Goal: Task Accomplishment & Management: Complete application form

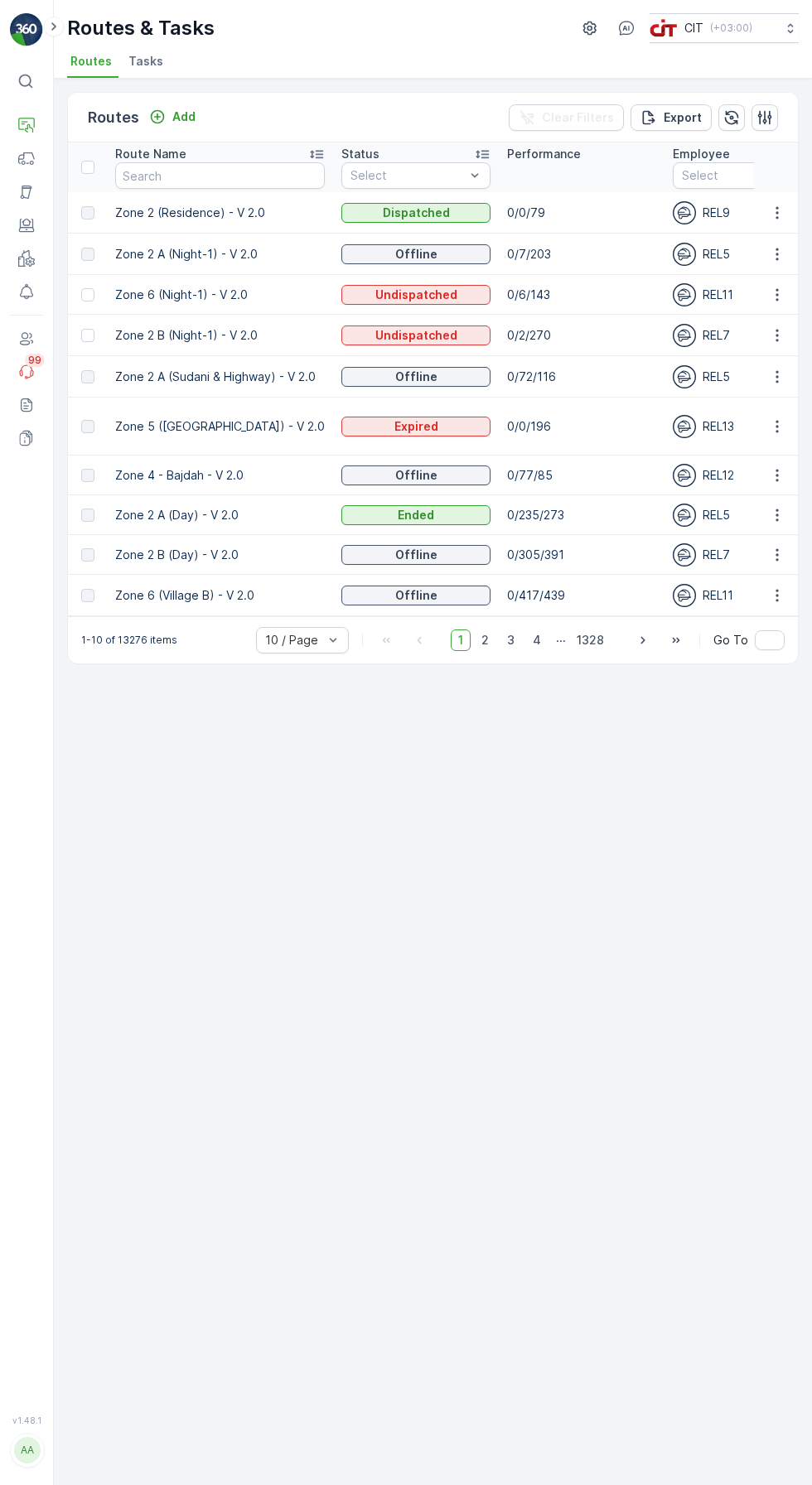
click at [777, 212] on icon "button" at bounding box center [777, 212] width 3 height 13
click at [604, 932] on div "Routes Add Clear Filters Export Route Name Status Select Performance Employee S…" at bounding box center [433, 781] width 758 height 1406
click at [166, 111] on div "Add" at bounding box center [171, 116] width 46 height 17
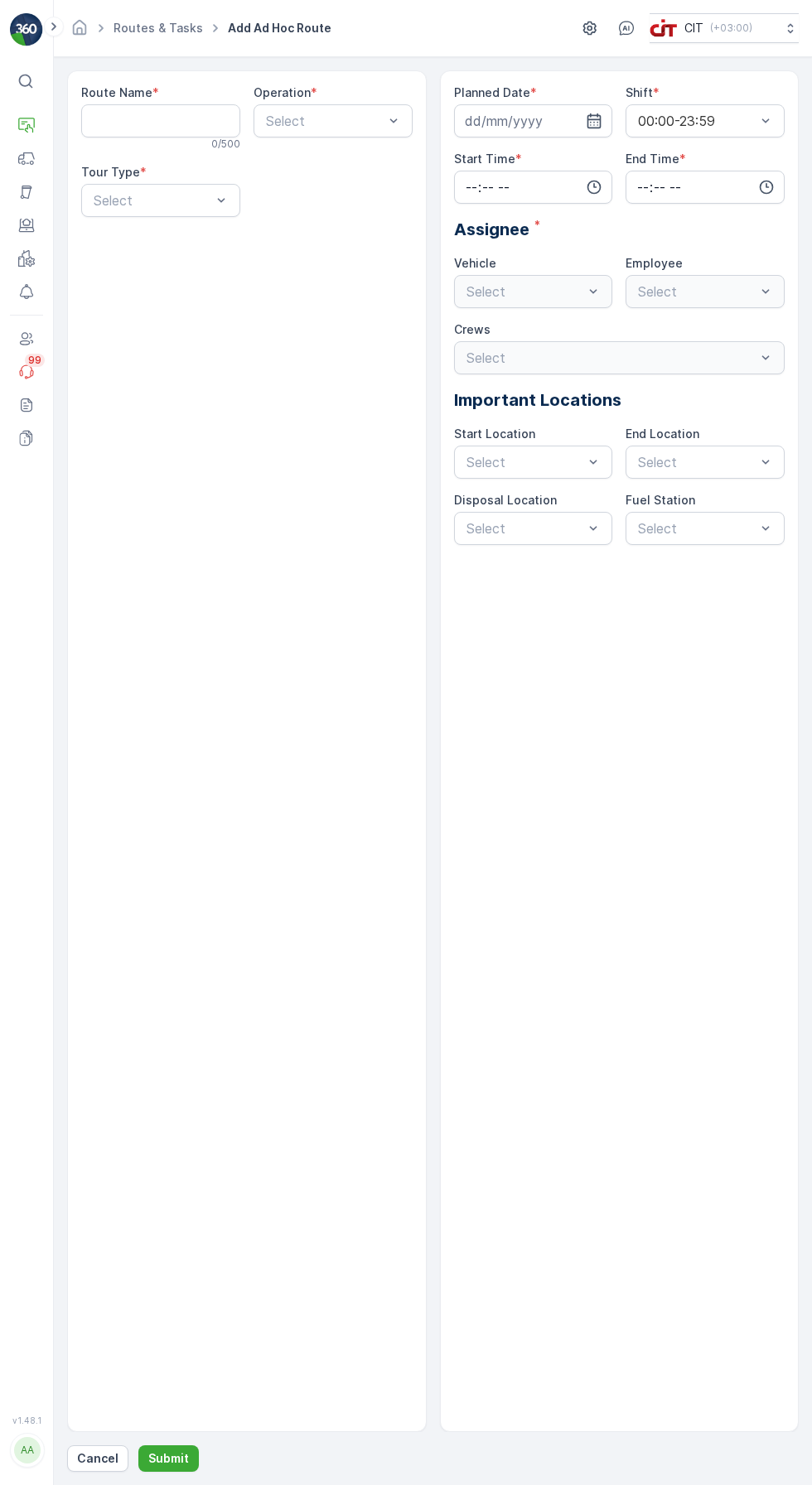
click at [166, 120] on Name "Route Name" at bounding box center [160, 121] width 159 height 34
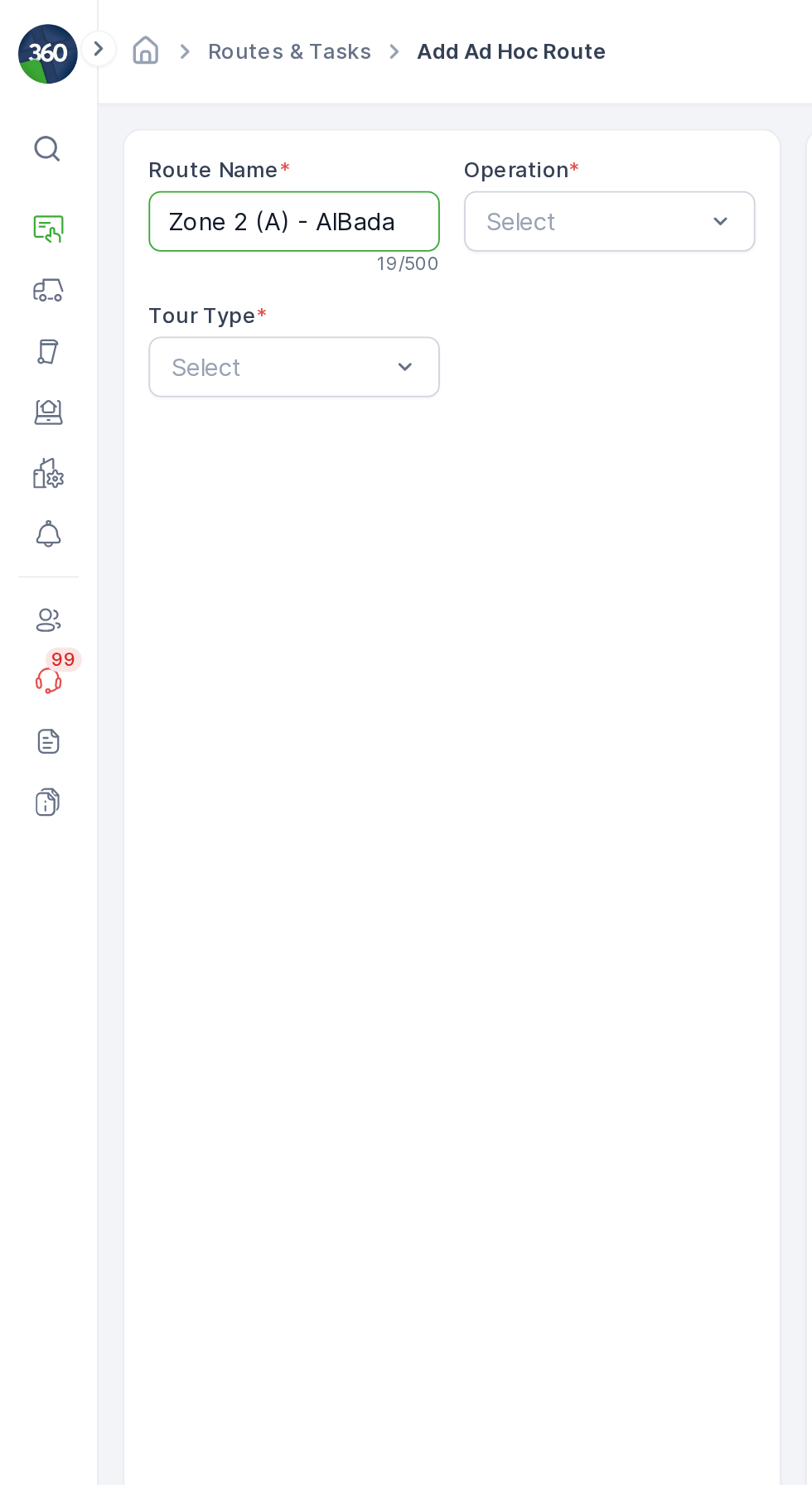
click at [218, 120] on Name "Zone 2 (A) - AlBada" at bounding box center [160, 121] width 159 height 34
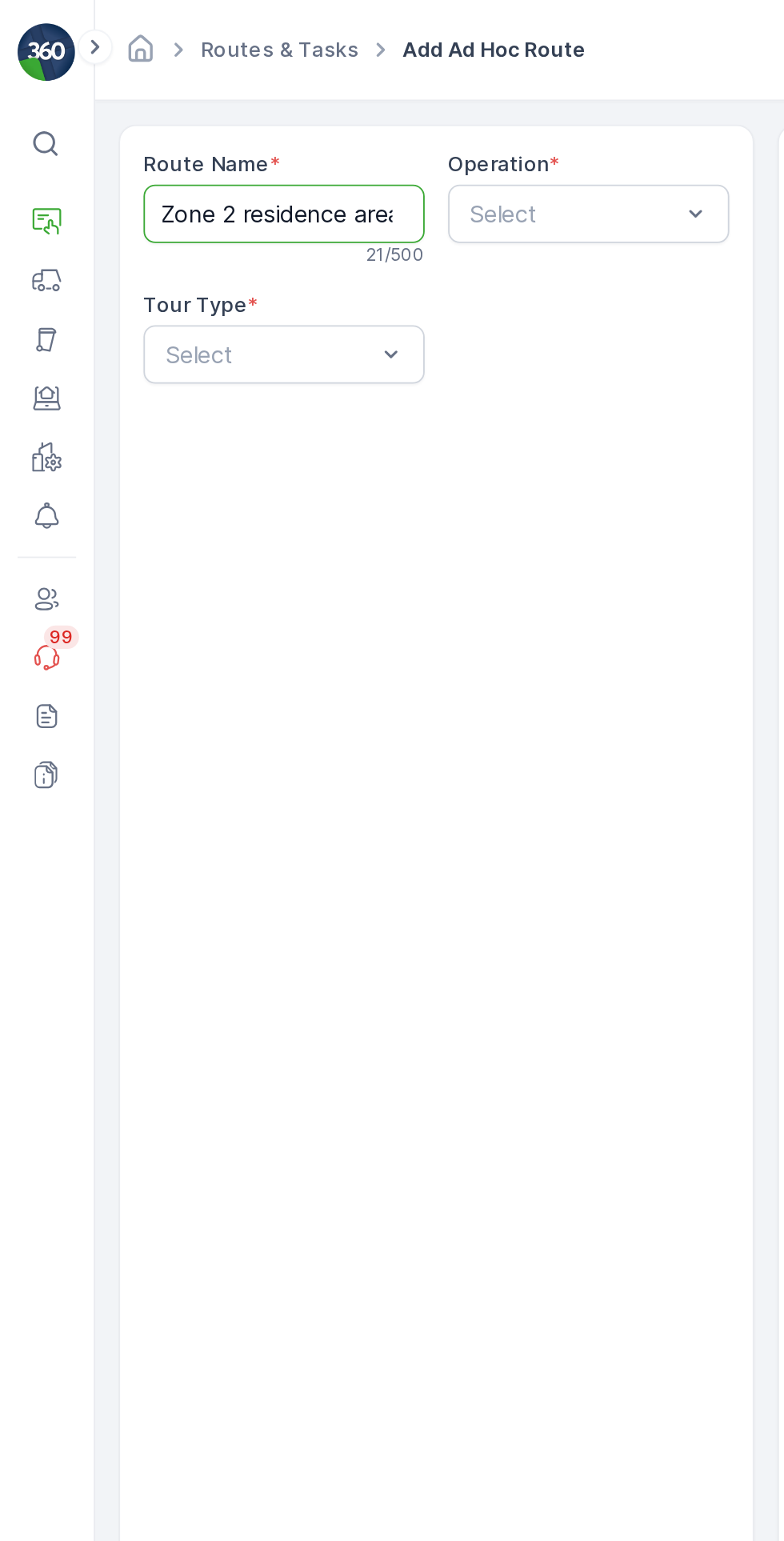
scroll to position [0, 9]
type Name "Zone 2 residence area"
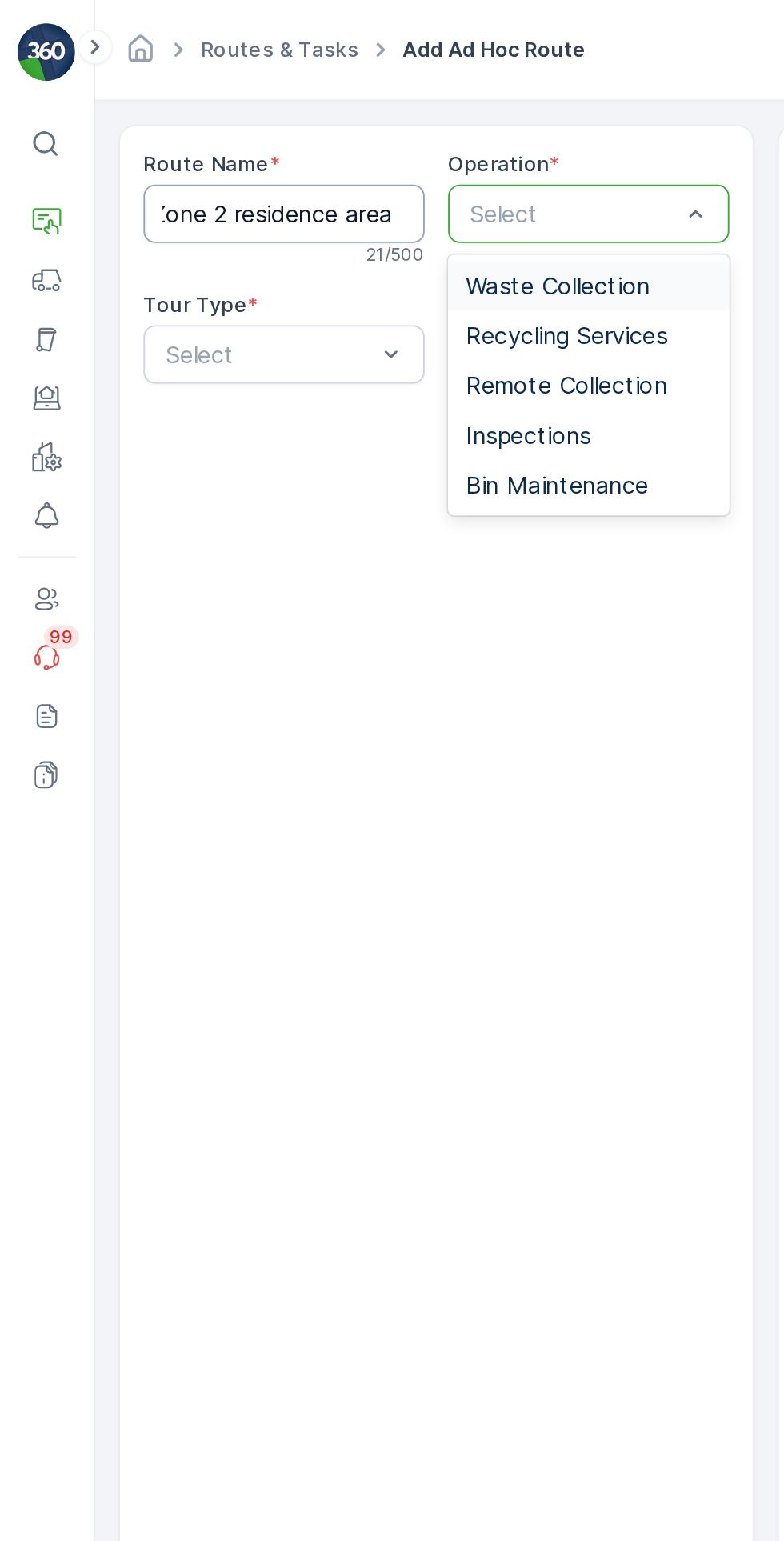
scroll to position [0, 0]
click at [326, 160] on span "Waste Collection" at bounding box center [304, 155] width 101 height 14
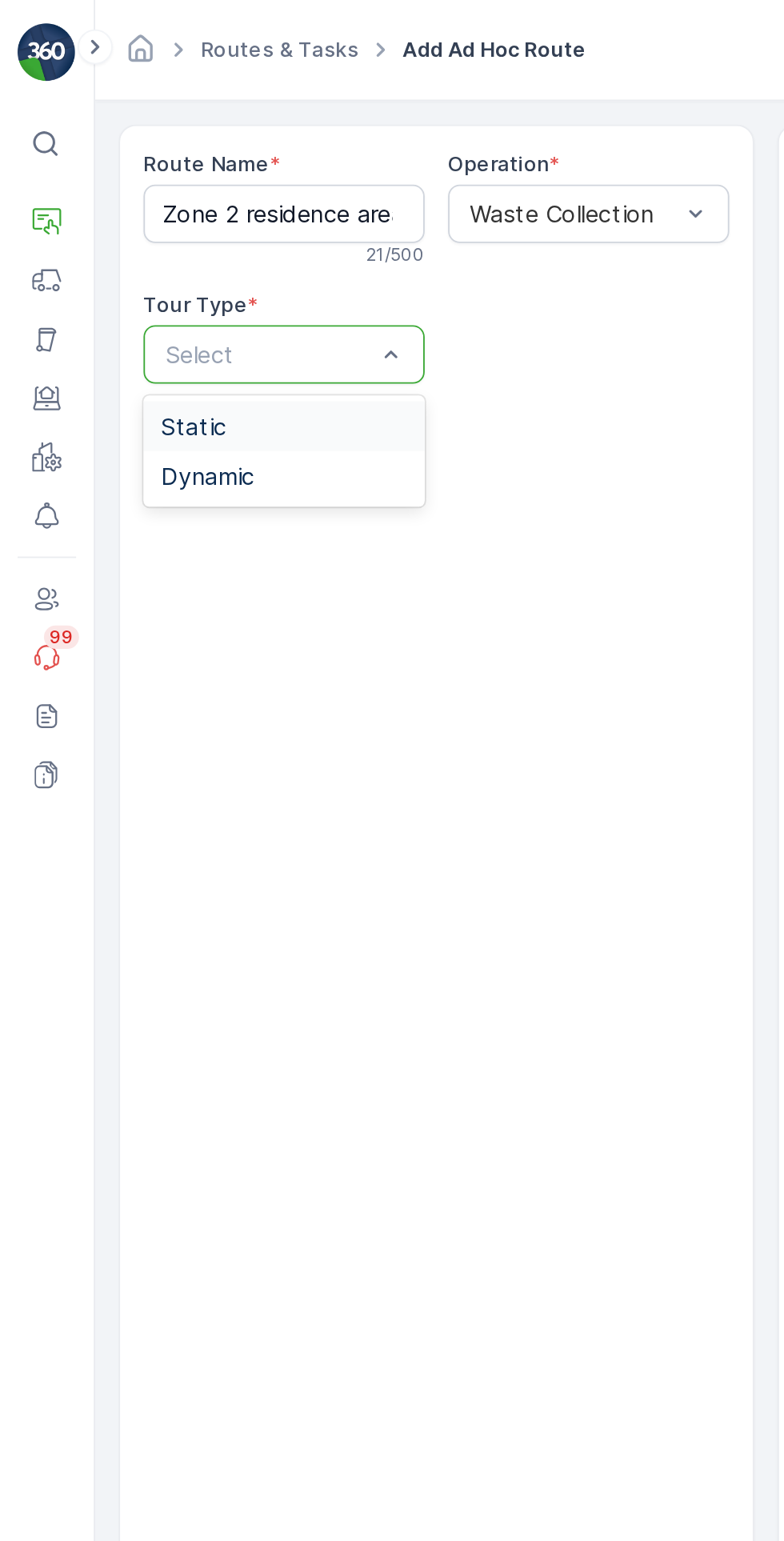
click at [167, 258] on div "Dynamic" at bounding box center [154, 260] width 134 height 14
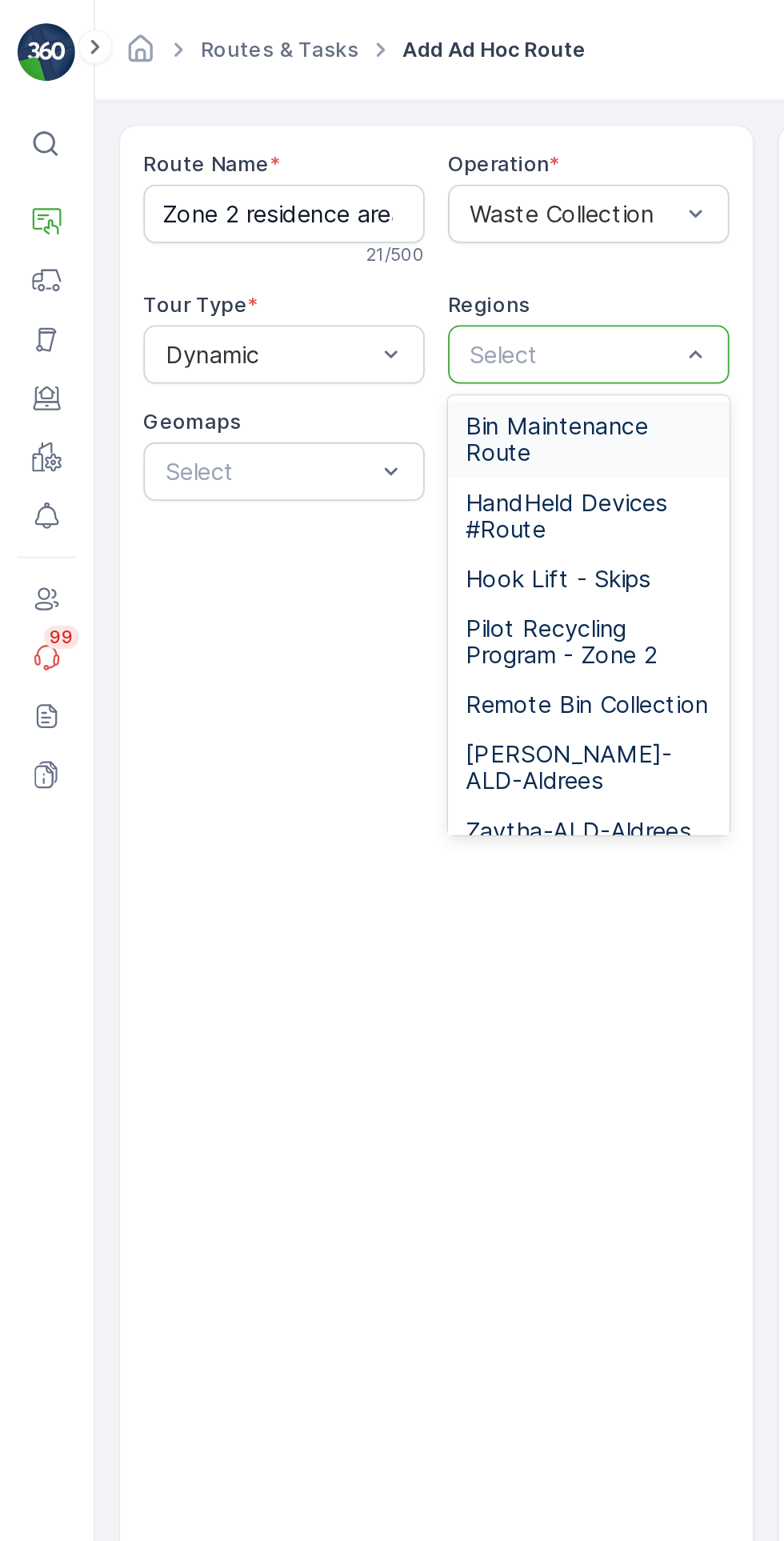
click at [313, 392] on span "Remote Bin Collection" at bounding box center [321, 385] width 133 height 14
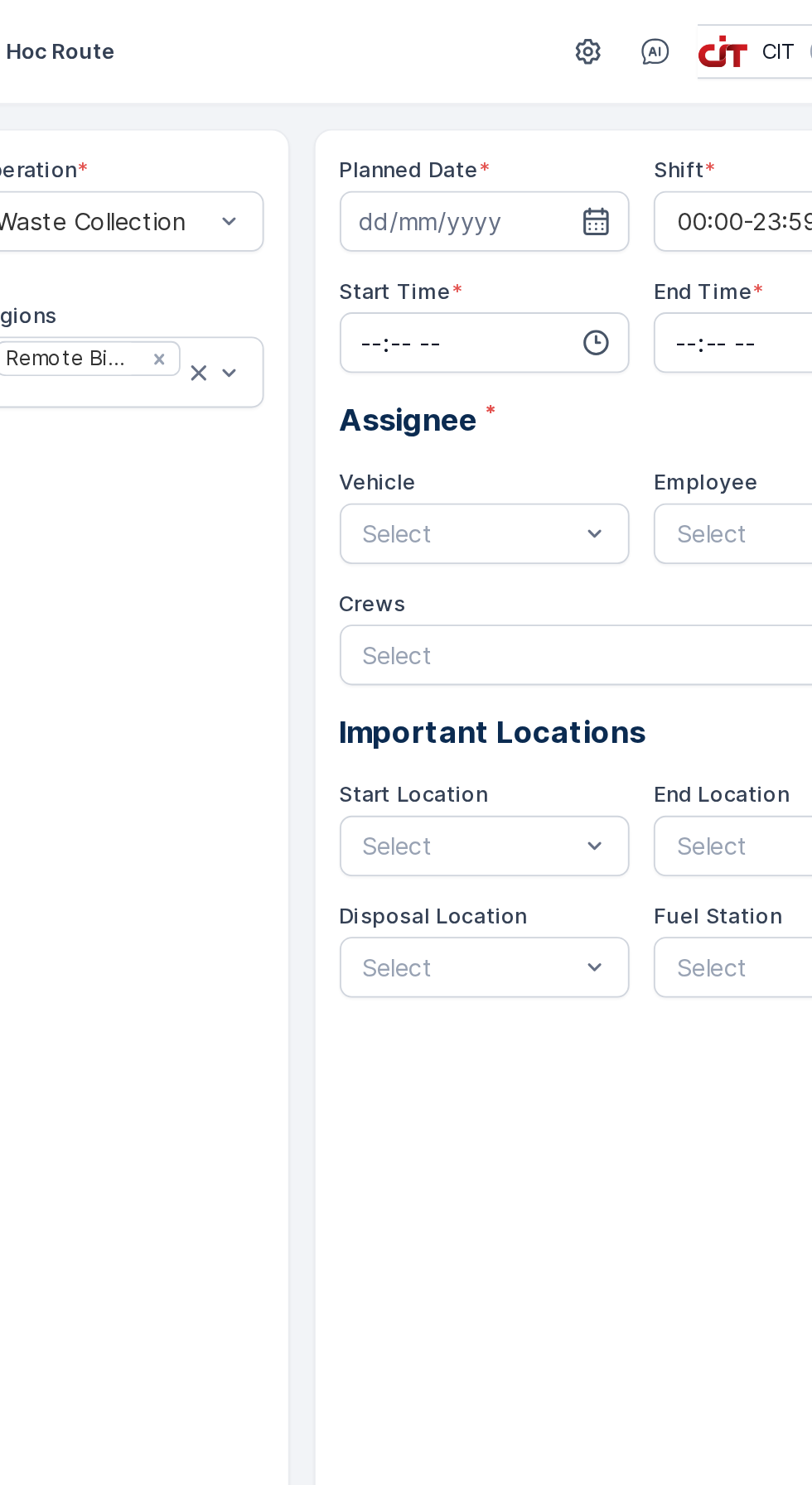
click at [537, 117] on input at bounding box center [533, 121] width 159 height 34
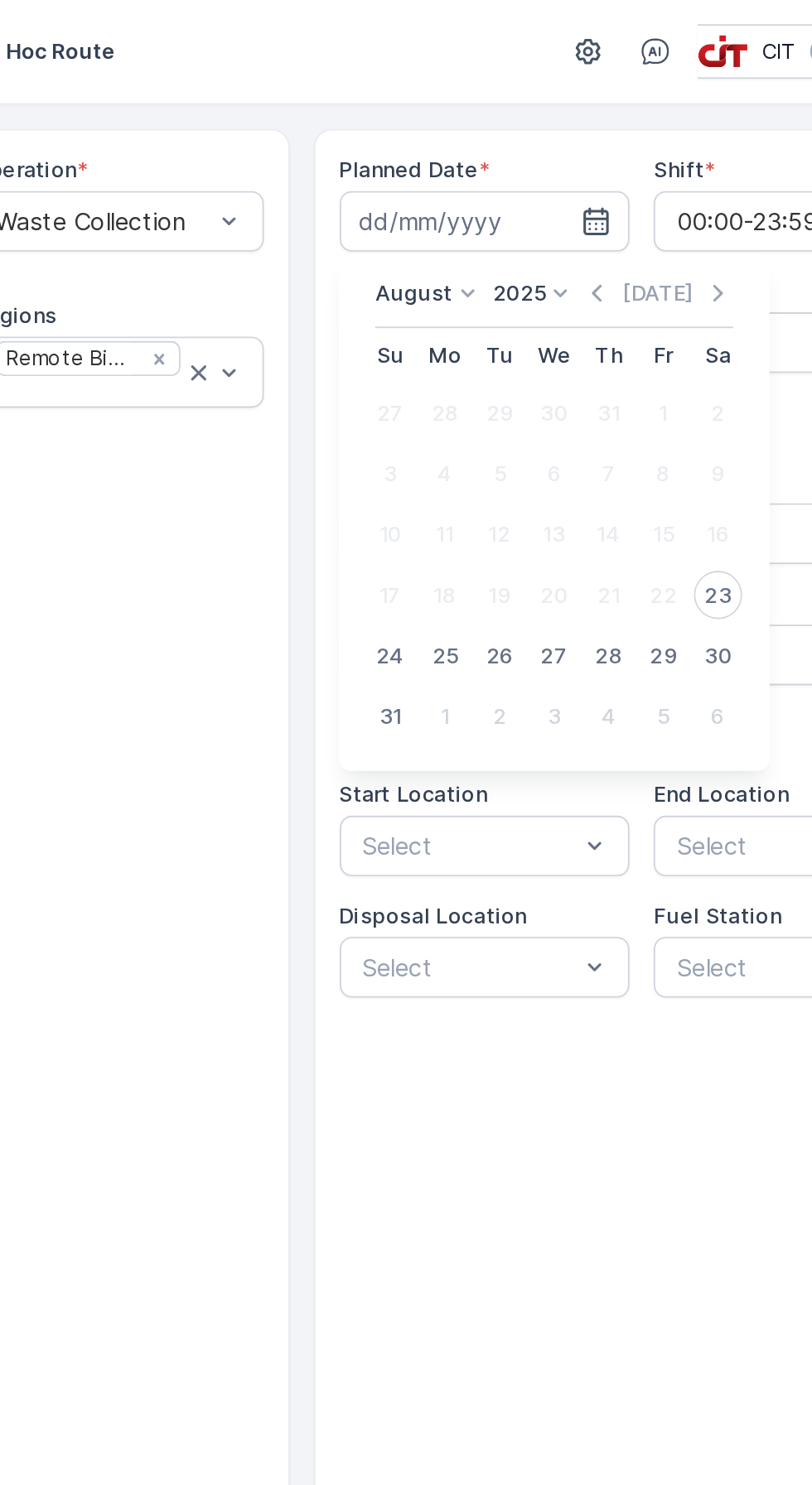
click at [664, 328] on div "23" at bounding box center [659, 324] width 27 height 27
type input "[DATE]"
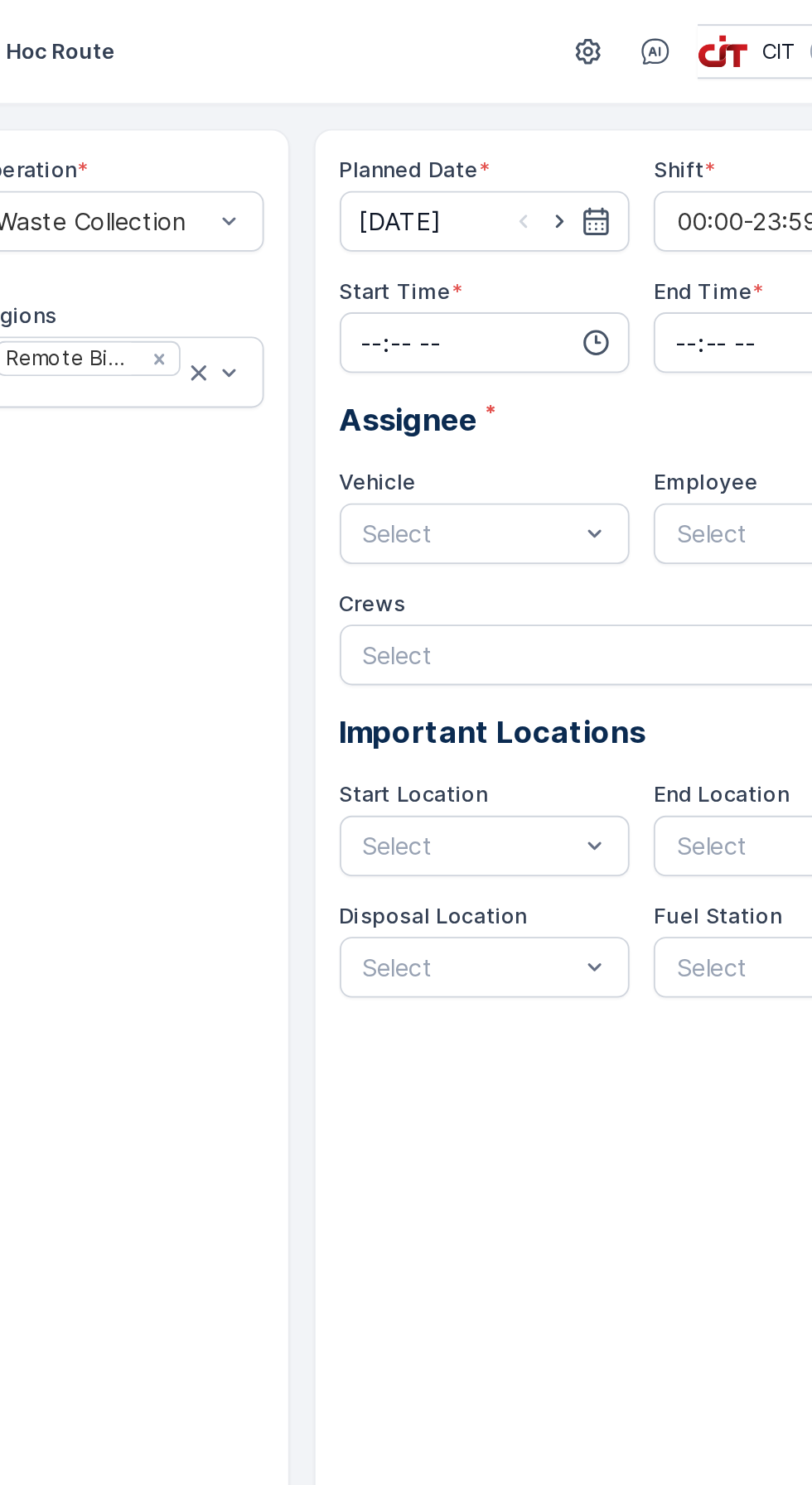
click at [586, 625] on div "Planned Date * [DATE] Shift * 00:00-23:59 Start Time * End Time * Assignee * Ve…" at bounding box center [619, 751] width 360 height 1362
click at [535, 184] on input "time" at bounding box center [533, 187] width 159 height 34
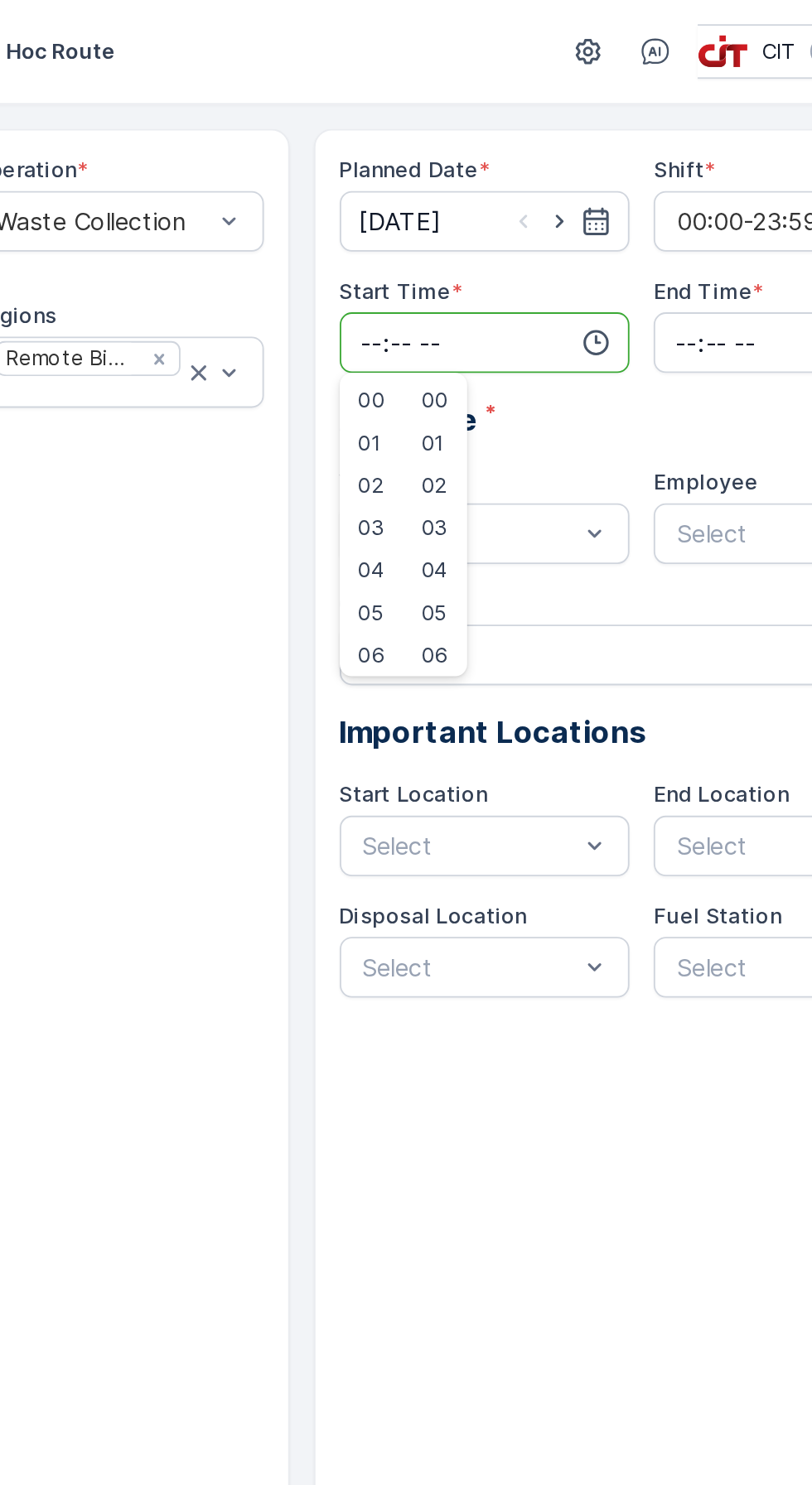
type input "18:00"
click at [653, 188] on input "time" at bounding box center [705, 187] width 159 height 34
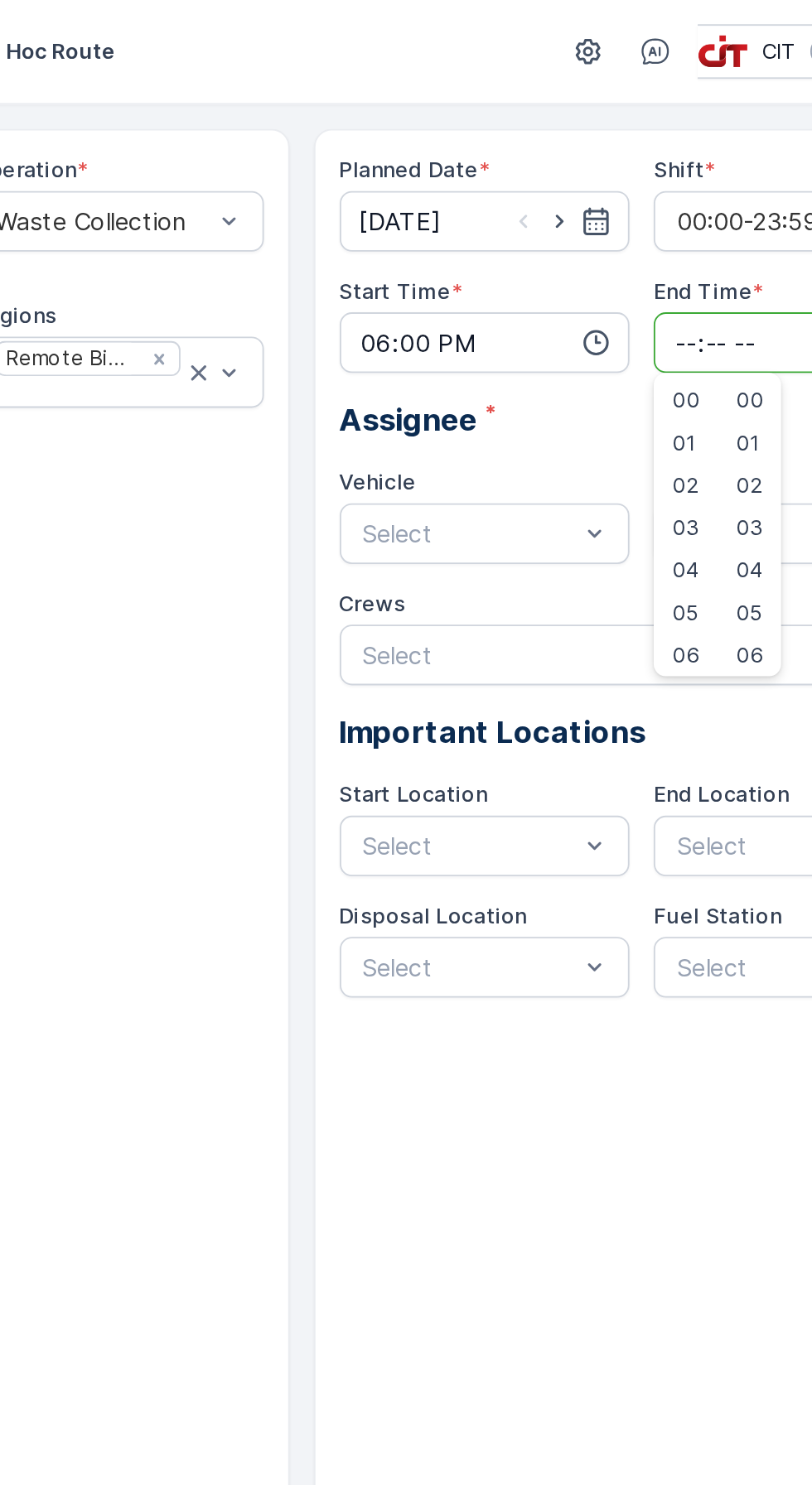
type input "22:00"
click at [631, 689] on div "Planned Date * [DATE] Shift * 00:00-23:59 Start Time * 18:00 End Time * 22:00 0…" at bounding box center [619, 751] width 360 height 1362
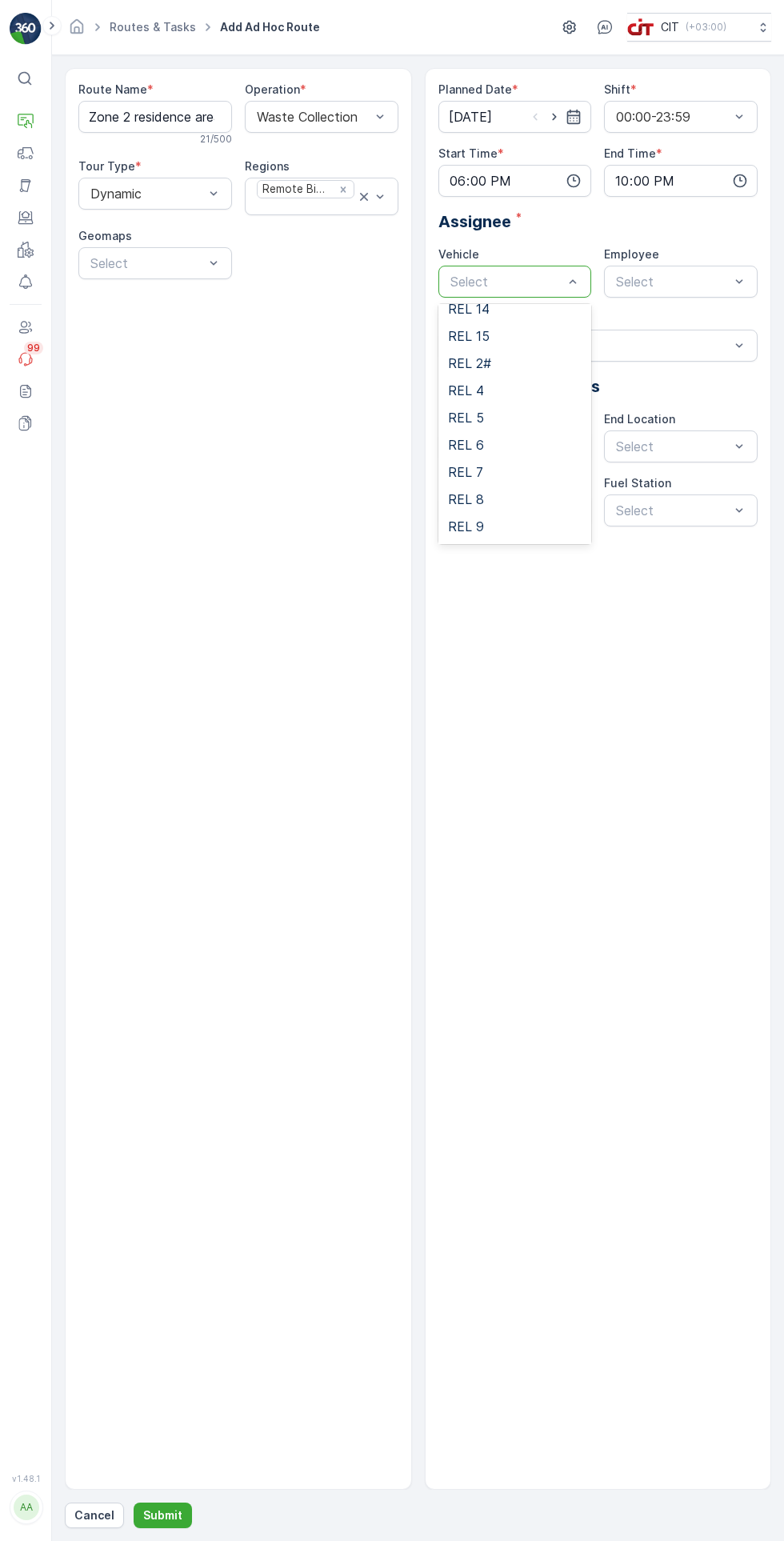
scroll to position [203, 0]
click at [529, 449] on div "REL 6" at bounding box center [515, 445] width 134 height 14
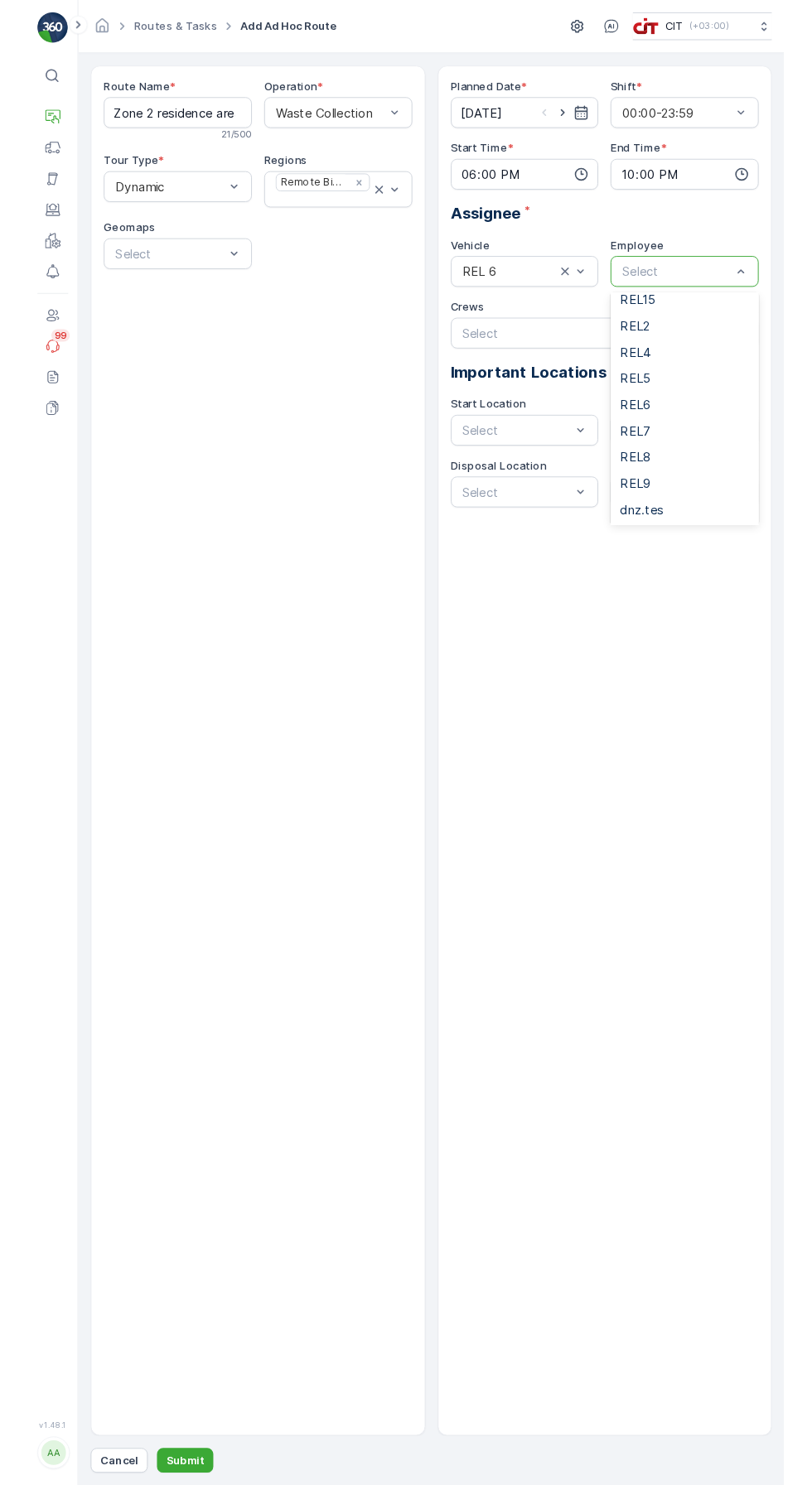
scroll to position [236, 0]
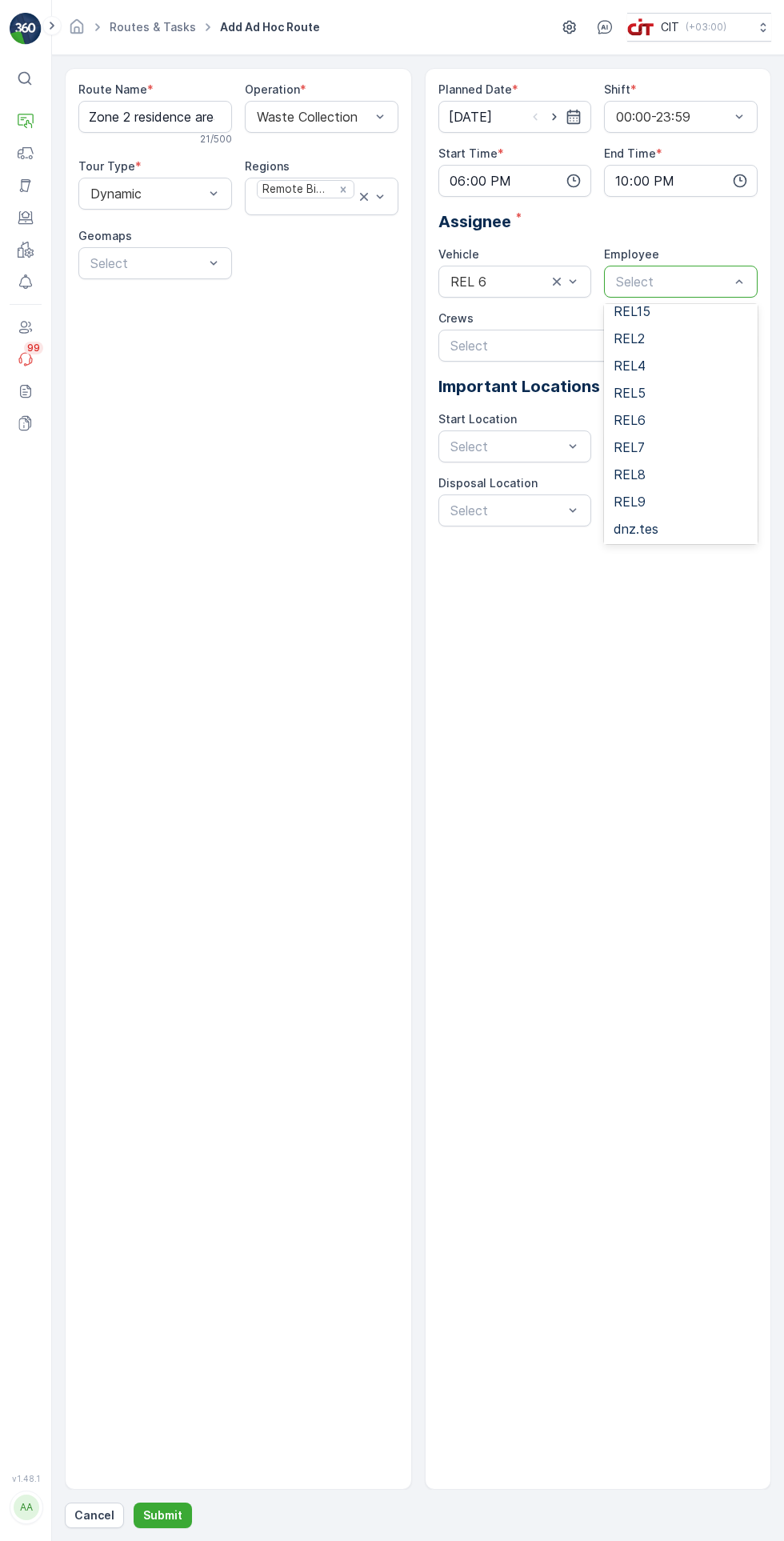
click at [682, 423] on div "REL6" at bounding box center [680, 420] width 134 height 14
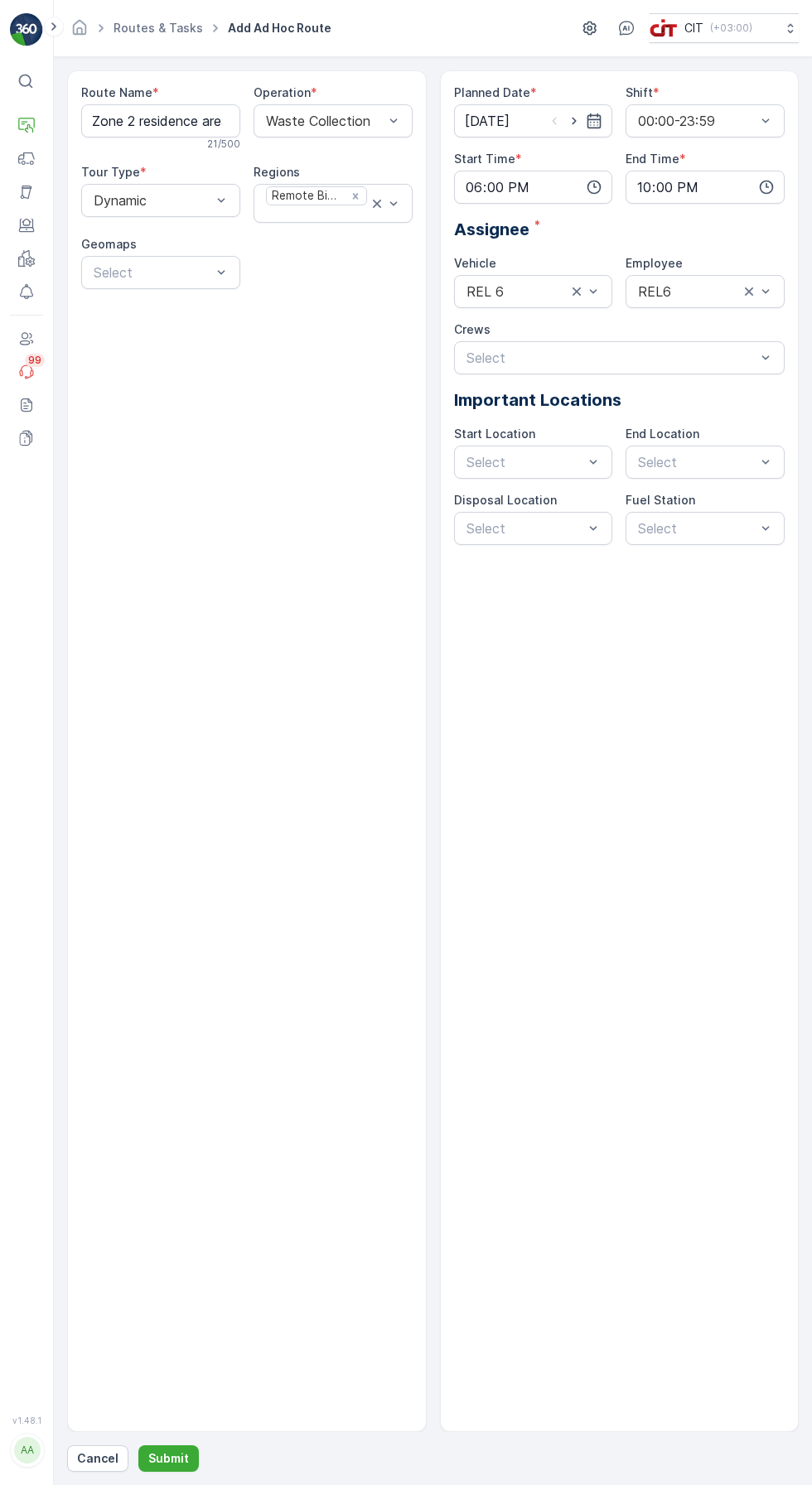
click at [165, 1467] on p "Submit" at bounding box center [168, 1458] width 40 height 17
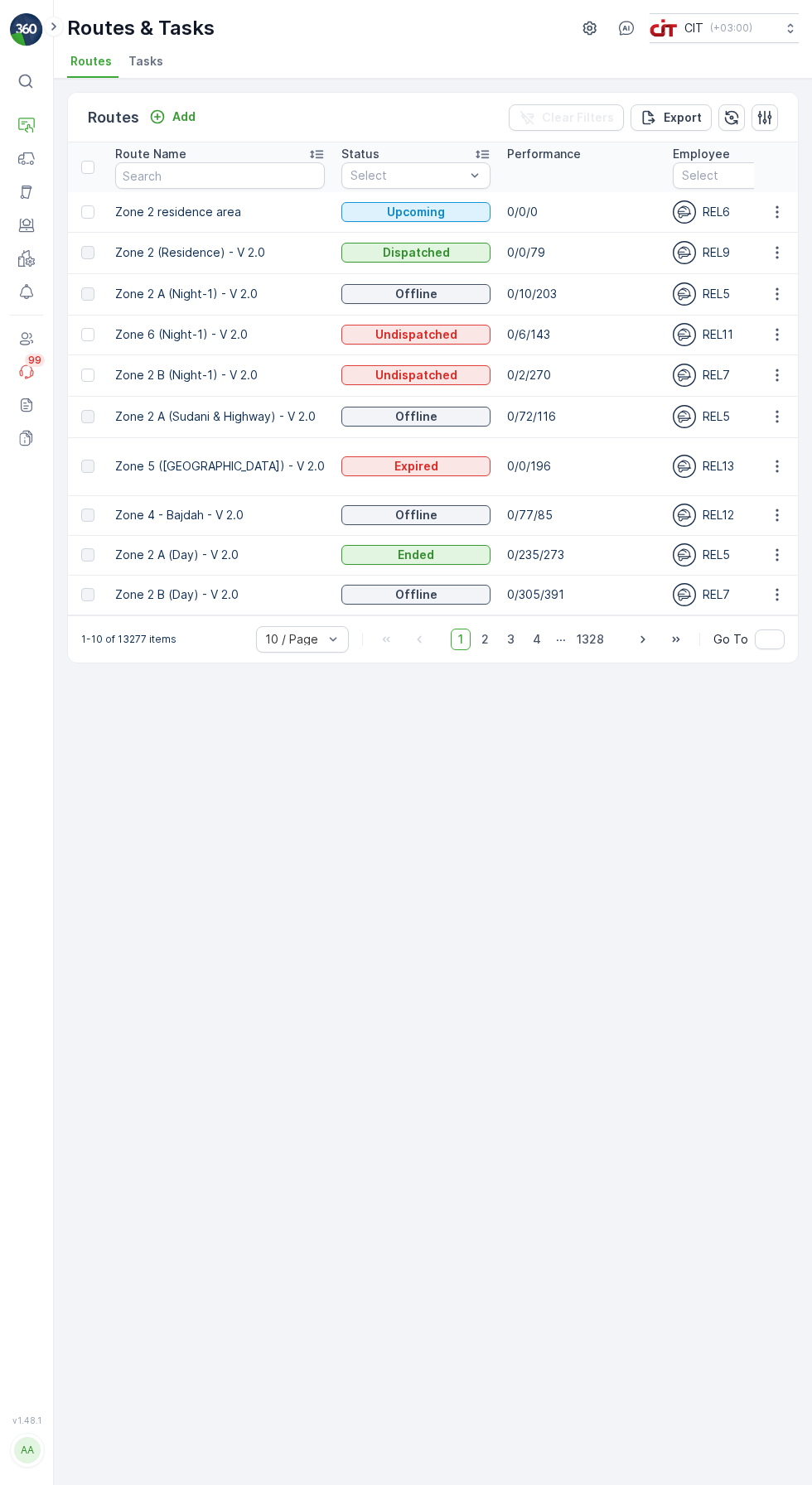
click at [724, 111] on icon "button" at bounding box center [731, 117] width 17 height 17
